Goal: Transaction & Acquisition: Purchase product/service

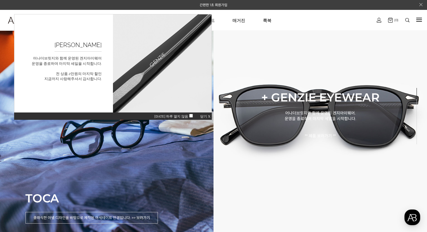
click at [209, 116] on span "닫기 X" at bounding box center [205, 117] width 10 height 4
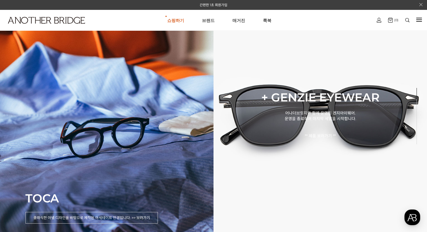
click at [409, 20] on img at bounding box center [407, 20] width 4 height 4
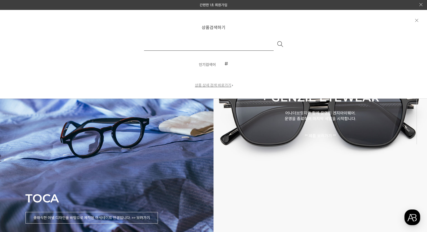
click at [207, 49] on input "text" at bounding box center [209, 44] width 130 height 14
type input "**"
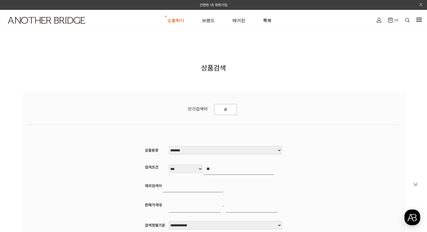
drag, startPoint x: 249, startPoint y: 104, endPoint x: 249, endPoint y: 98, distance: 6.2
click at [249, 102] on div "**********" at bounding box center [213, 188] width 384 height 192
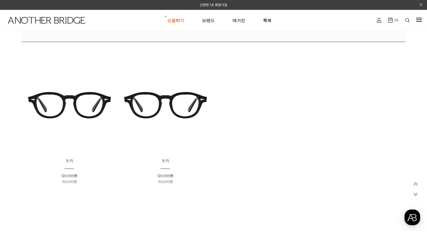
scroll to position [257, 0]
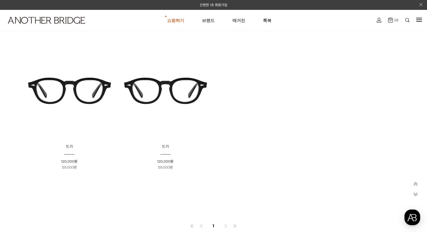
click at [158, 87] on img at bounding box center [165, 91] width 92 height 92
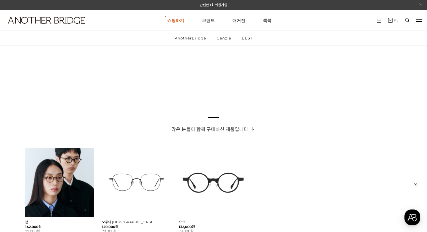
scroll to position [336, 0]
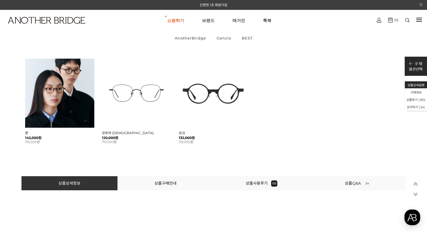
click at [258, 179] on li "상품사용후기 183" at bounding box center [262, 184] width 96 height 14
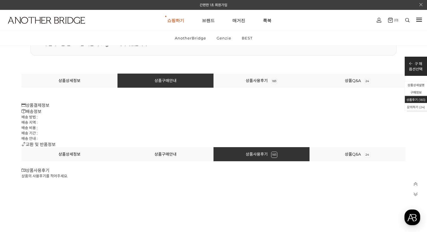
scroll to position [25542, 0]
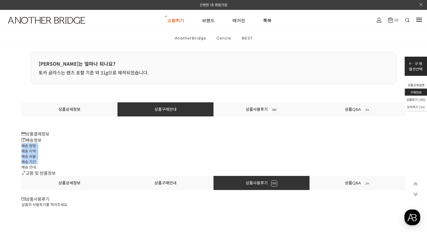
drag, startPoint x: 43, startPoint y: 138, endPoint x: 65, endPoint y: 162, distance: 32.6
click at [65, 162] on div "배송정보 배송 방법 : 배송 지역 : 배송 비용 : 배송 기간 : 배송 안내 :" at bounding box center [213, 153] width 384 height 33
click at [65, 162] on li "배송 기간 :" at bounding box center [213, 161] width 384 height 5
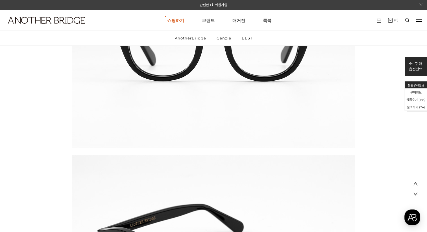
scroll to position [22973, 0]
